Goal: Task Accomplishment & Management: Manage account settings

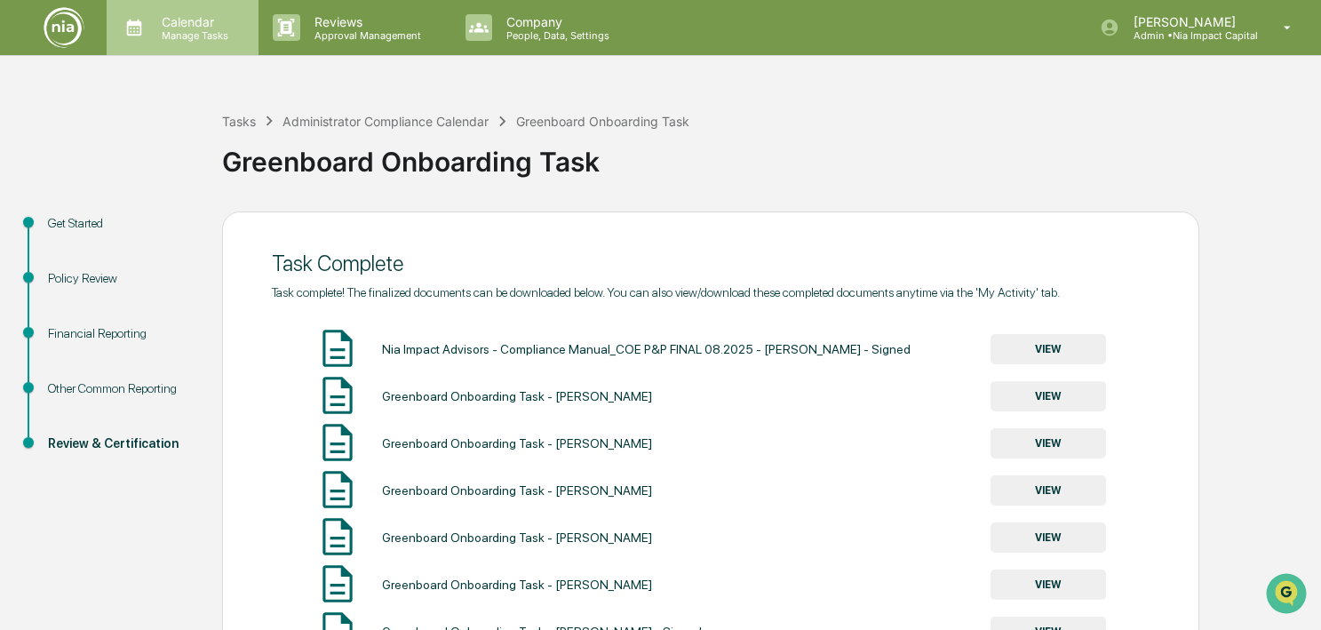
click at [209, 29] on p "Manage Tasks" at bounding box center [192, 35] width 90 height 12
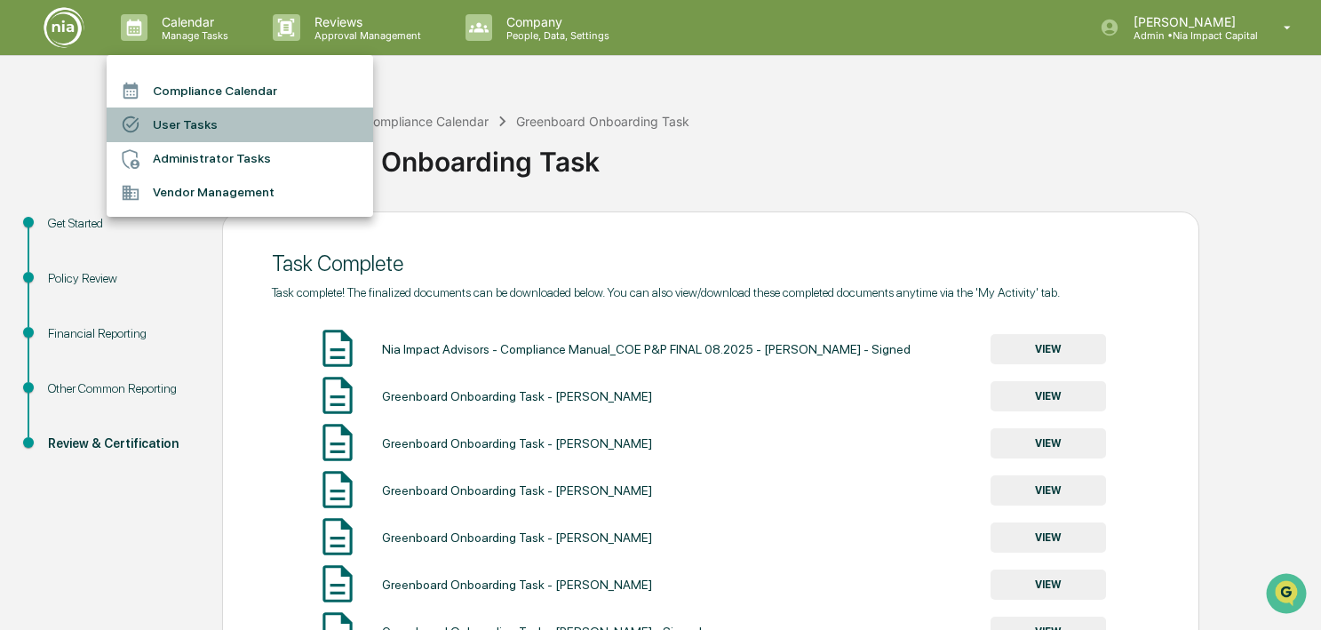
click at [231, 125] on li "User Tasks" at bounding box center [240, 125] width 267 height 34
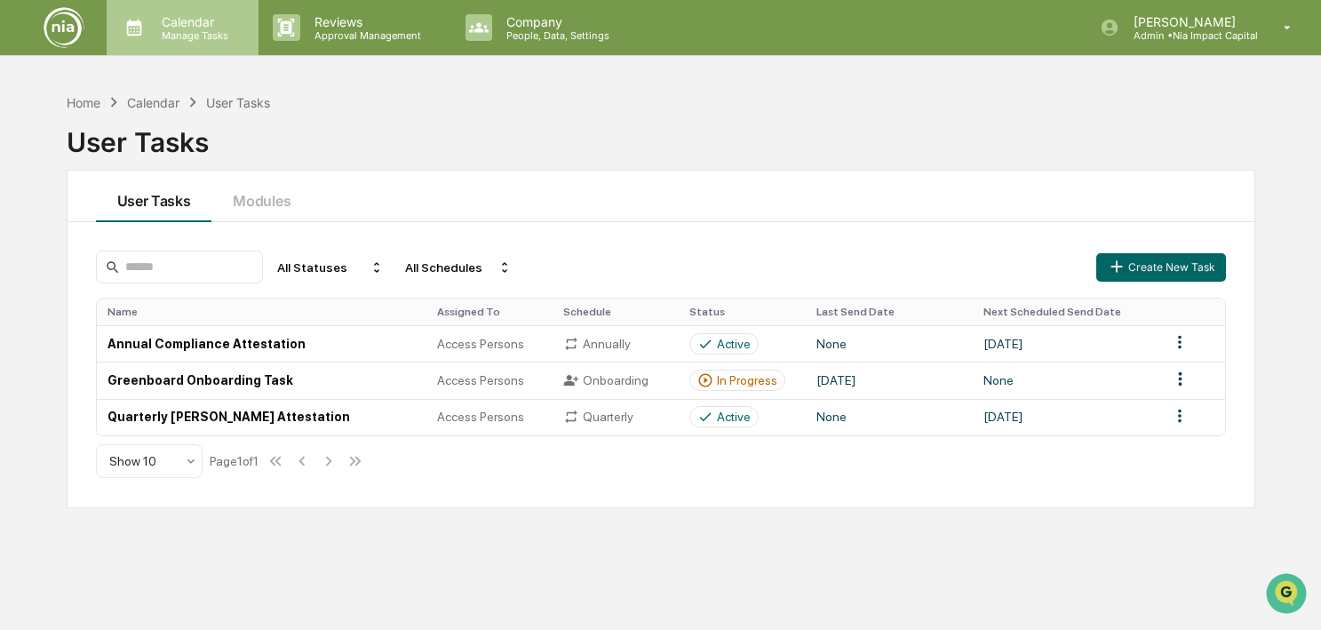
click at [184, 37] on p "Manage Tasks" at bounding box center [192, 35] width 90 height 12
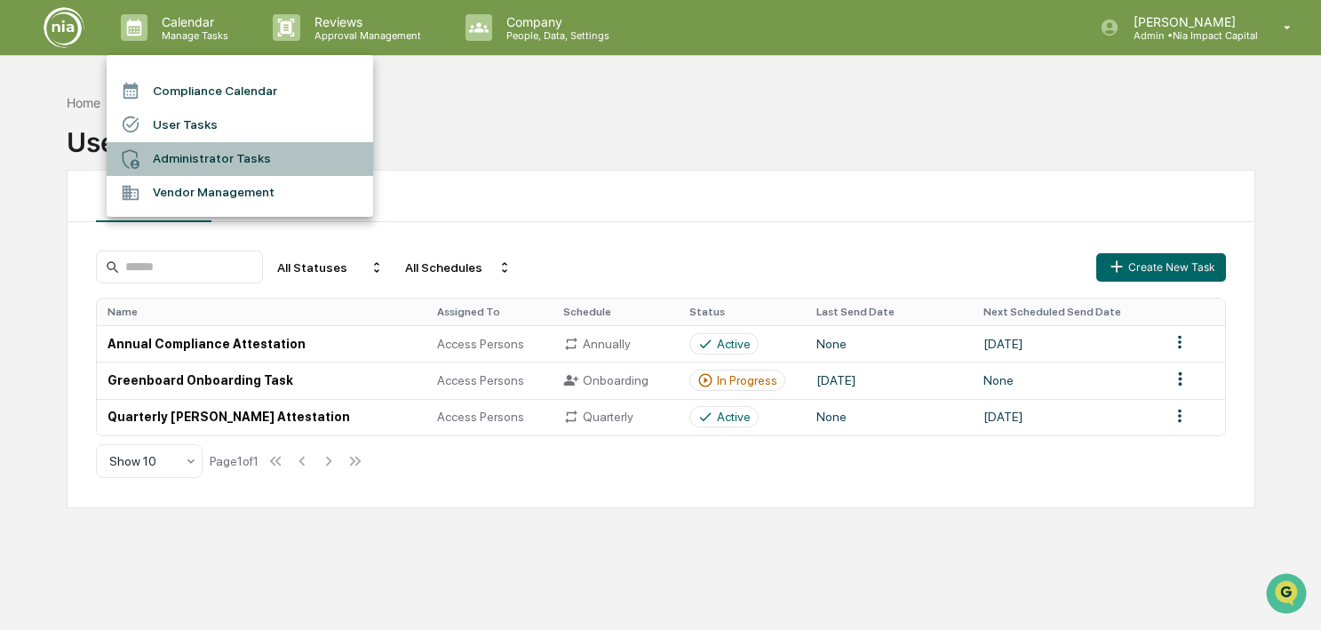
click at [192, 161] on li "Administrator Tasks" at bounding box center [240, 159] width 267 height 34
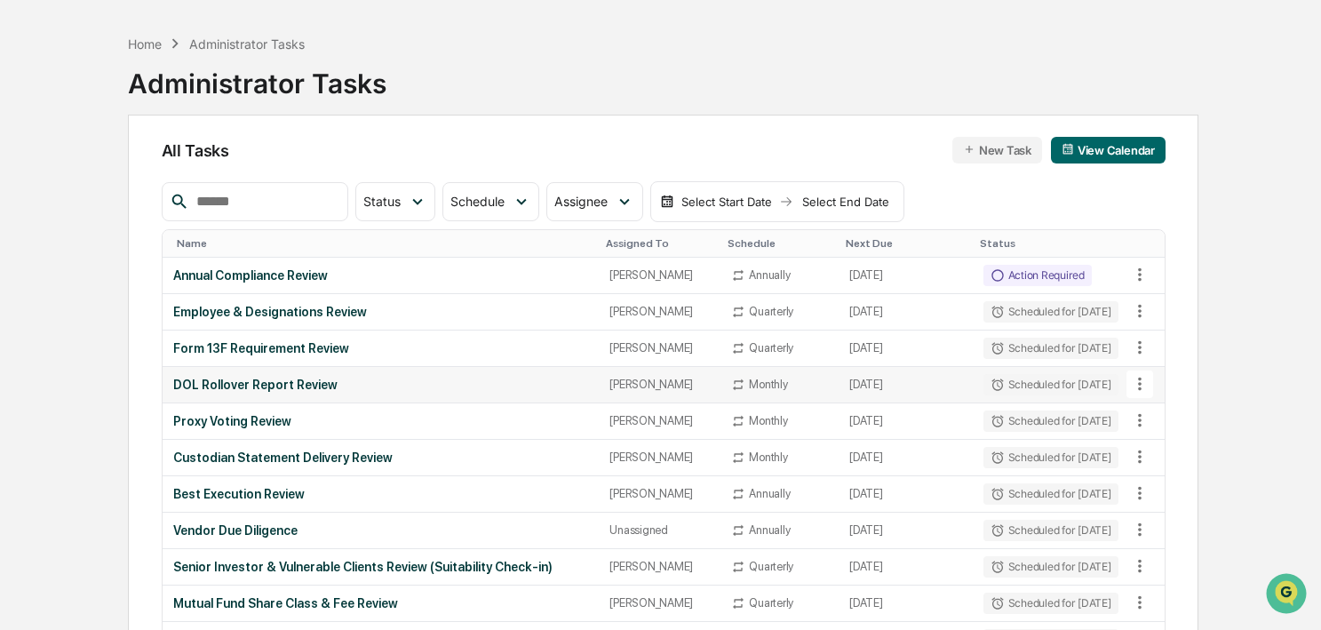
scroll to position [63, 0]
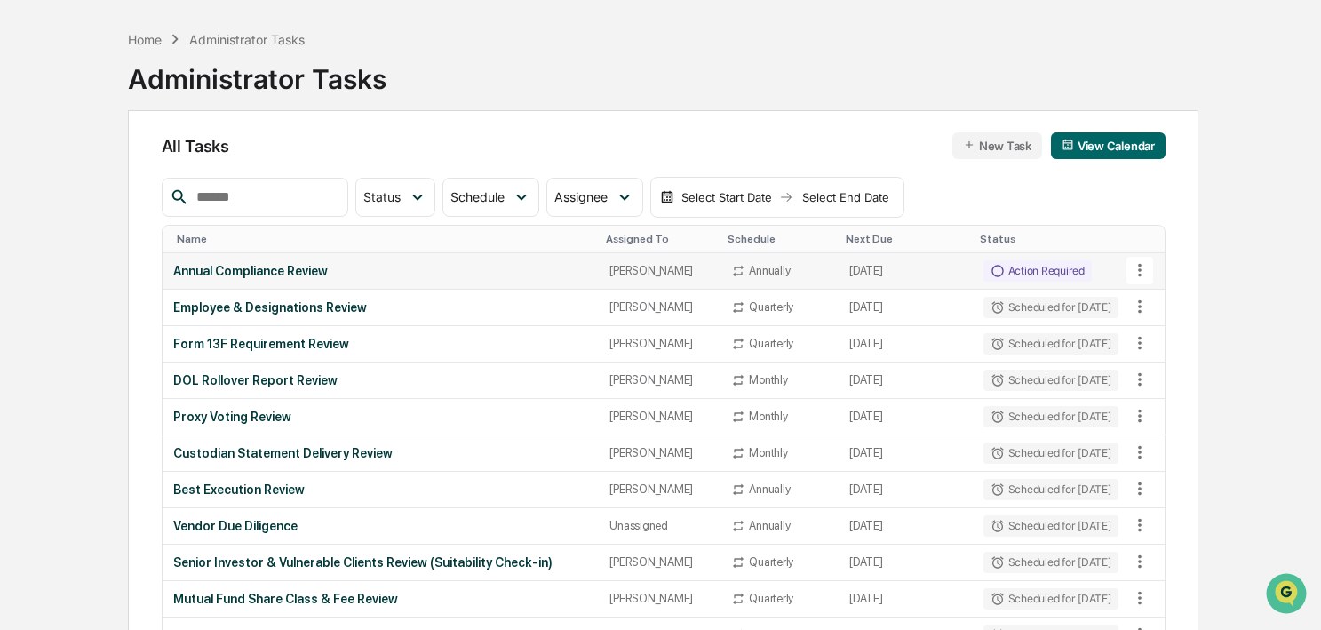
click at [1051, 271] on div "Action Required" at bounding box center [1038, 270] width 108 height 21
click at [1142, 452] on icon at bounding box center [1140, 452] width 20 height 20
click at [1142, 452] on div at bounding box center [660, 315] width 1321 height 630
click at [1142, 490] on icon at bounding box center [1140, 489] width 20 height 20
click at [771, 494] on div at bounding box center [660, 315] width 1321 height 630
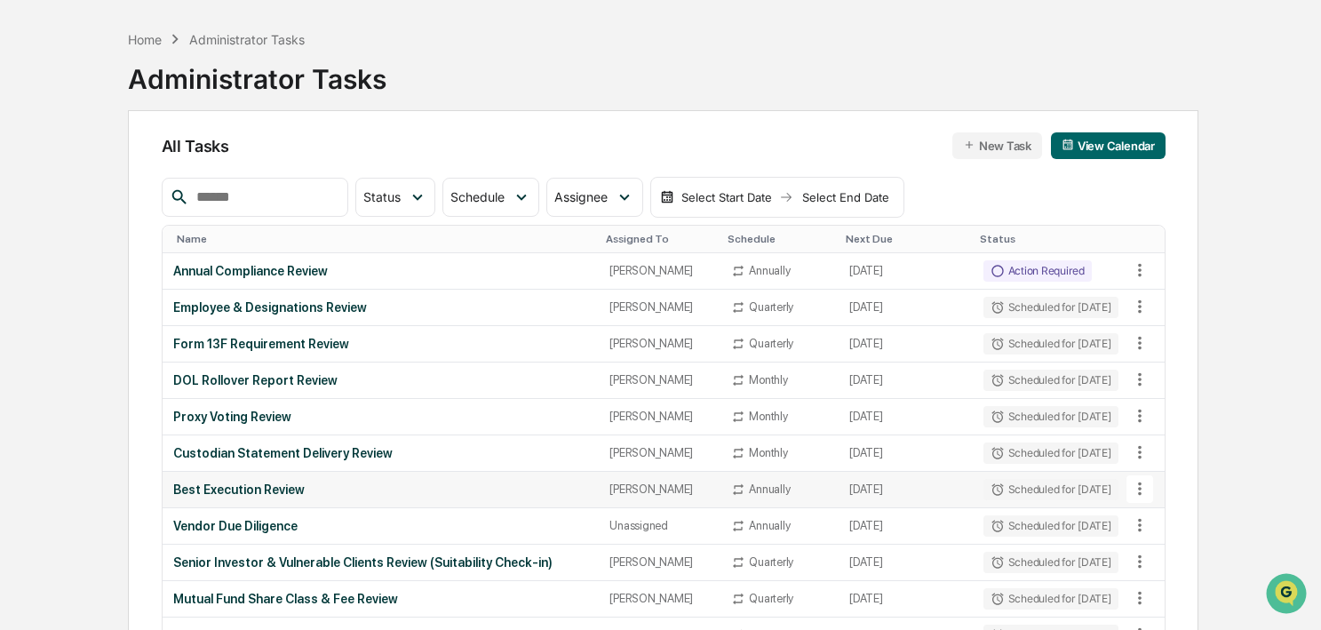
click at [275, 493] on div "Best Execution Review" at bounding box center [381, 489] width 416 height 14
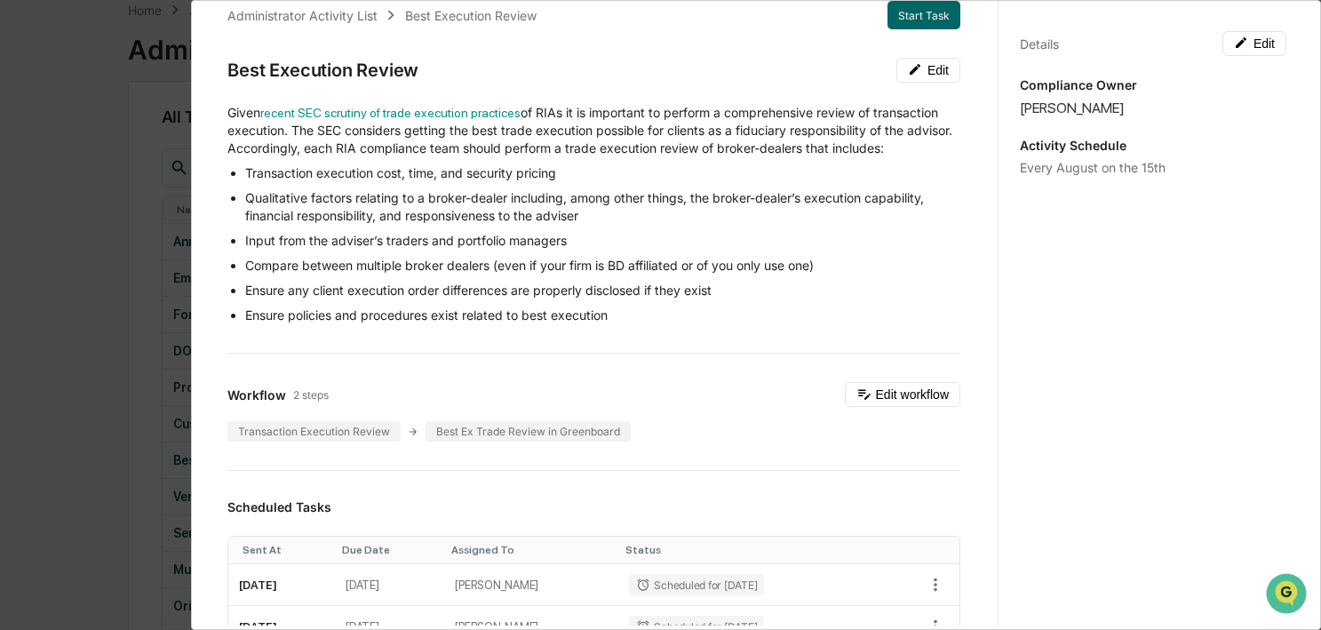
scroll to position [0, 0]
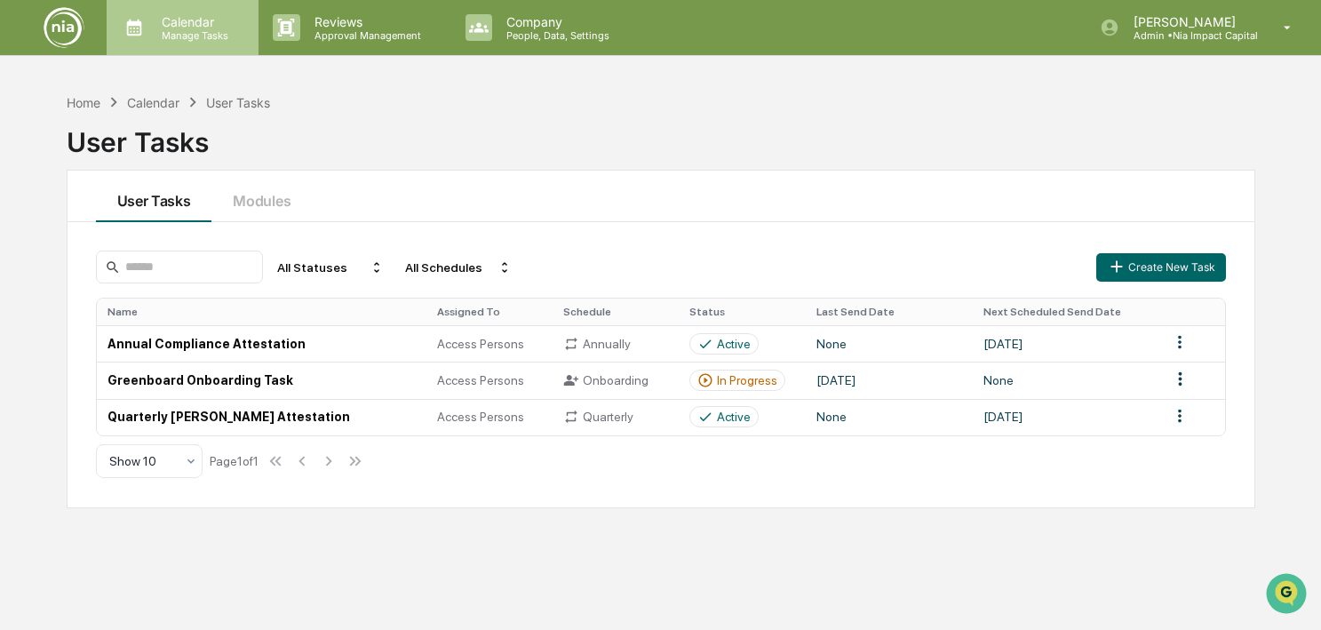
click at [171, 30] on p "Manage Tasks" at bounding box center [192, 35] width 90 height 12
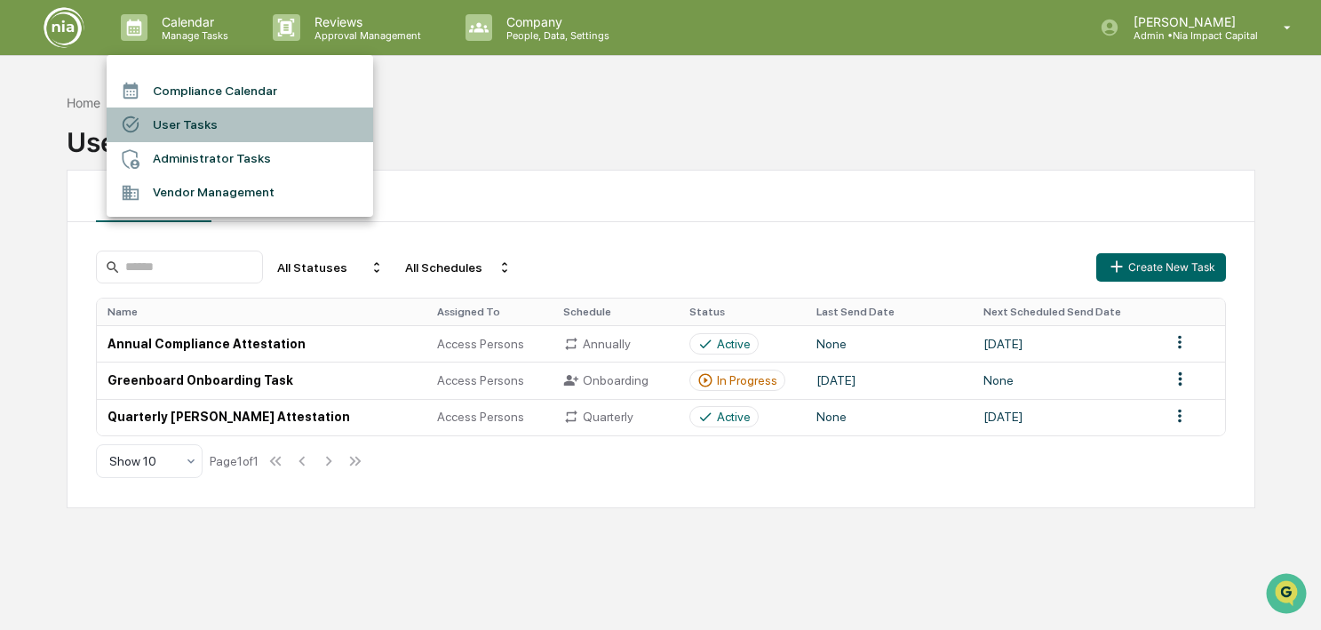
click at [172, 127] on li "User Tasks" at bounding box center [240, 125] width 267 height 34
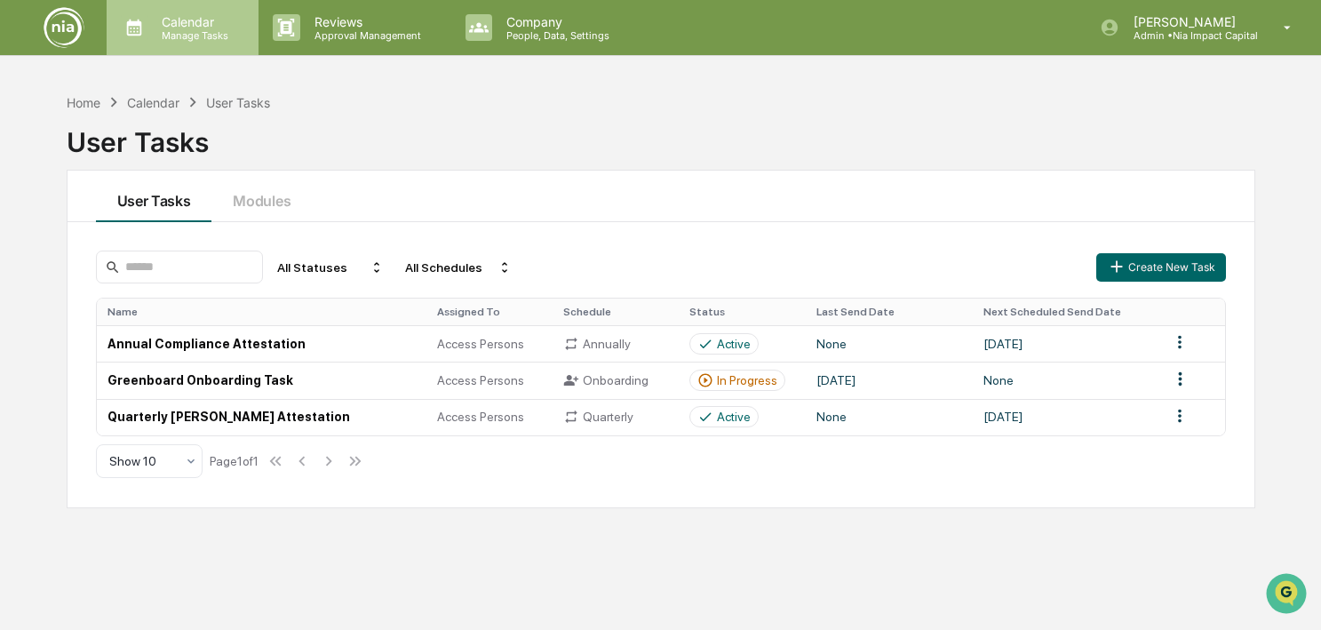
click at [187, 26] on p "Calendar" at bounding box center [192, 21] width 90 height 15
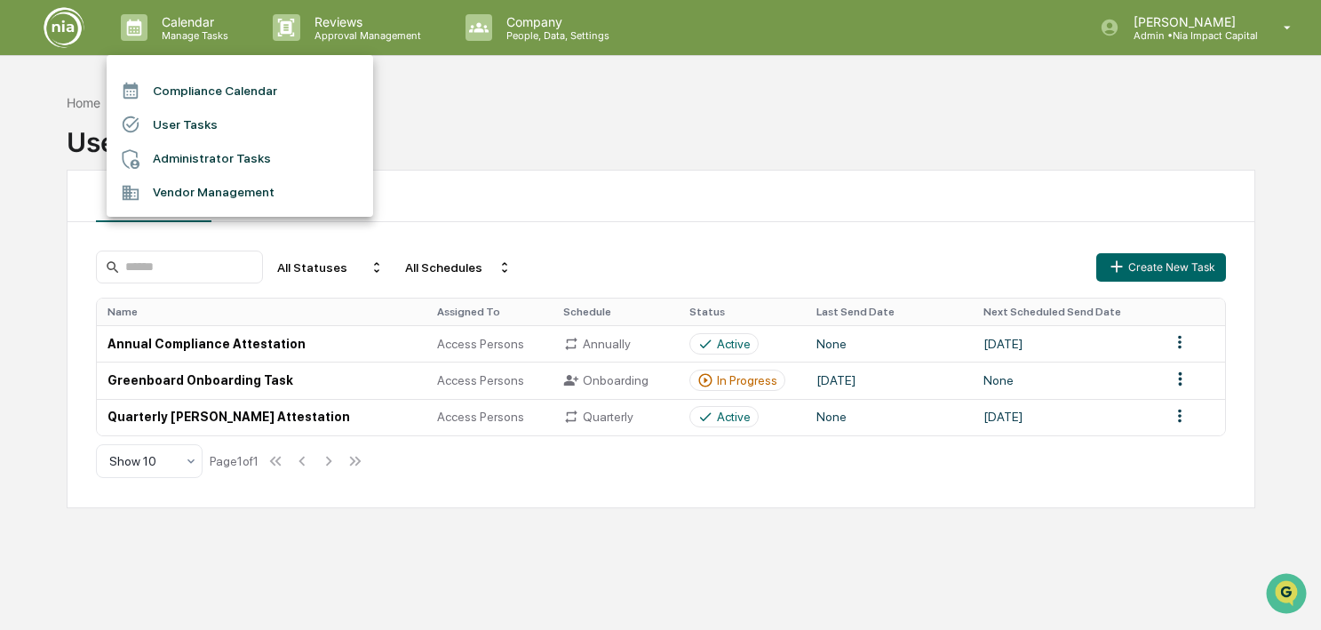
click at [163, 195] on li "Vendor Management" at bounding box center [240, 193] width 267 height 34
